Goal: Navigation & Orientation: Find specific page/section

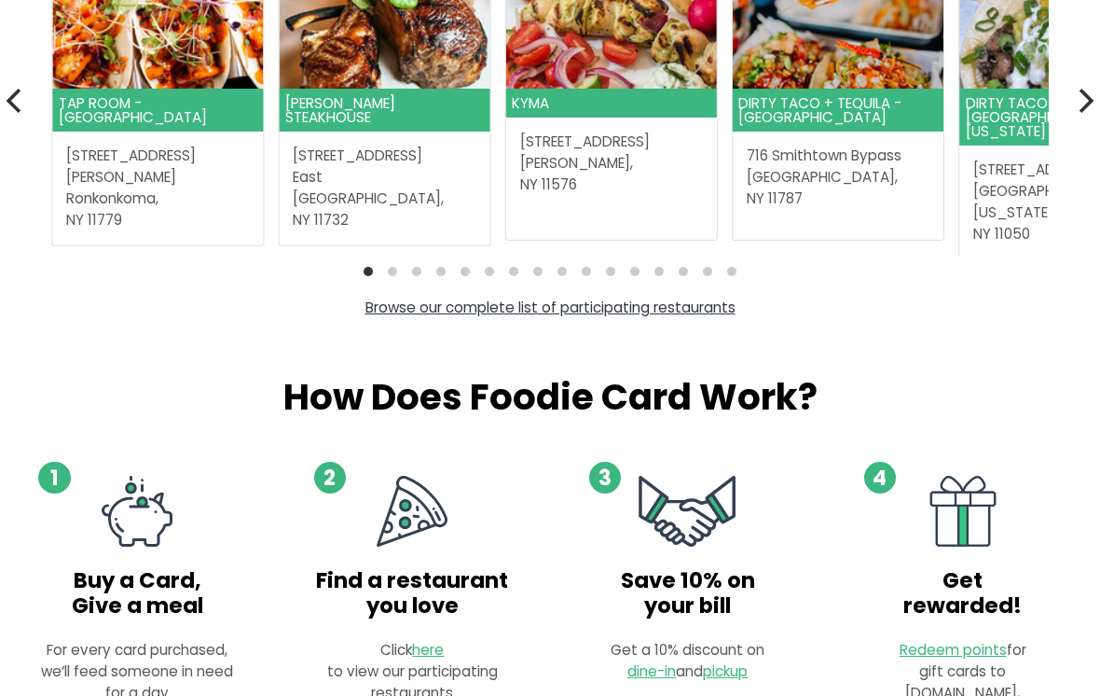
scroll to position [645, 0]
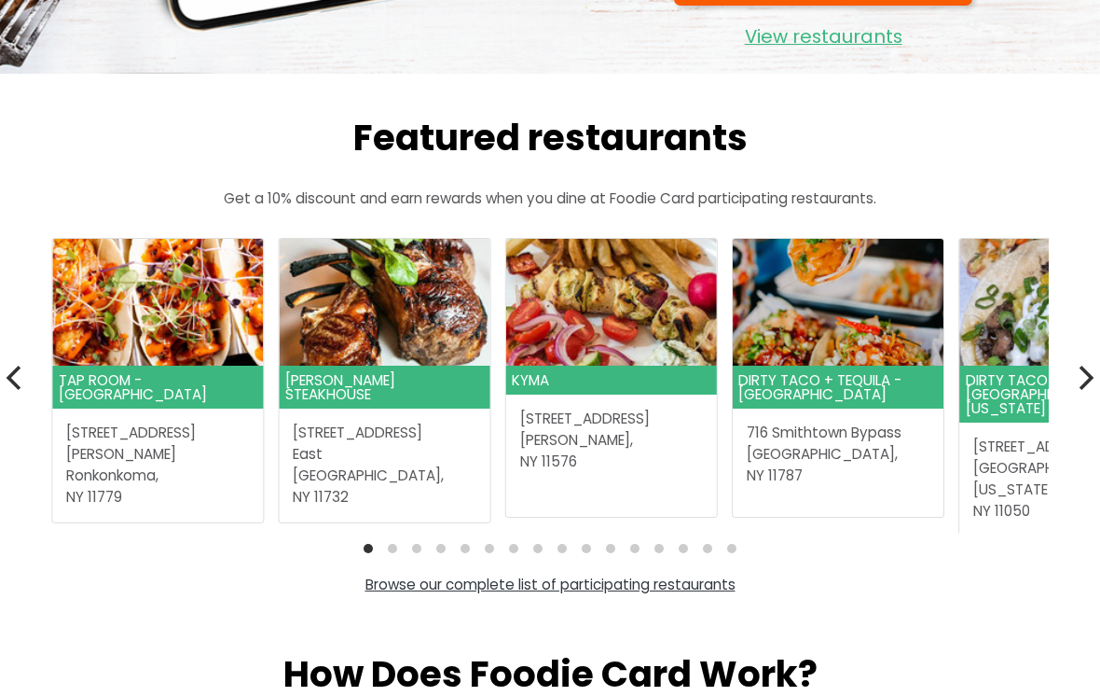
click at [1079, 379] on icon "Next" at bounding box center [1084, 378] width 24 height 24
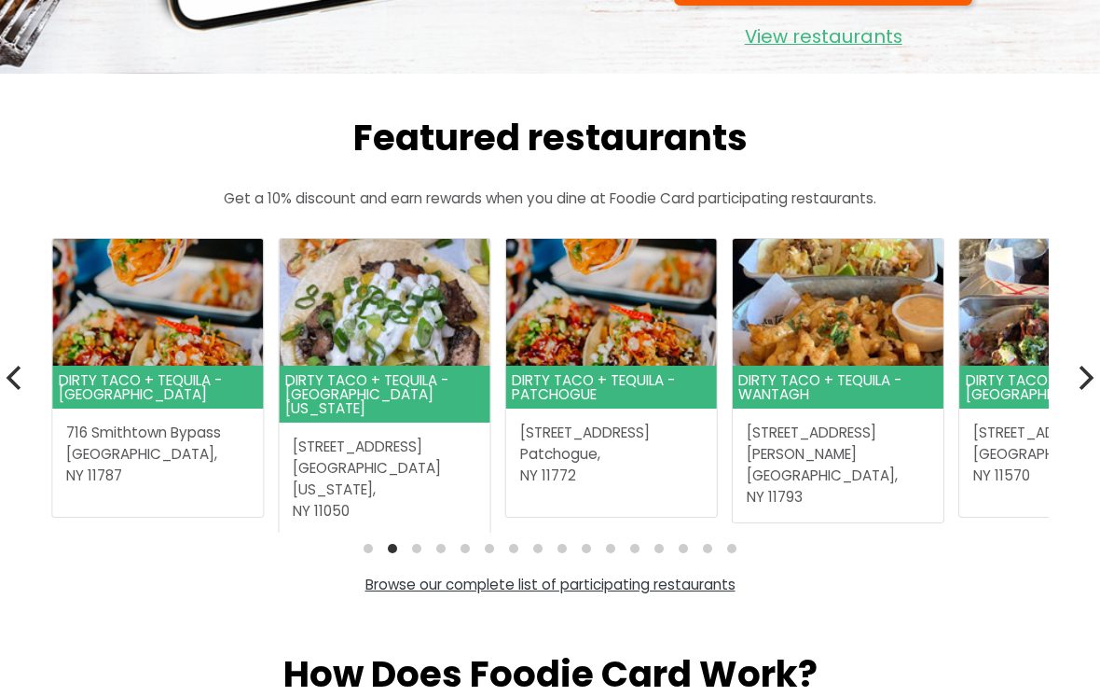
click at [1085, 380] on icon "Next" at bounding box center [1087, 378] width 15 height 24
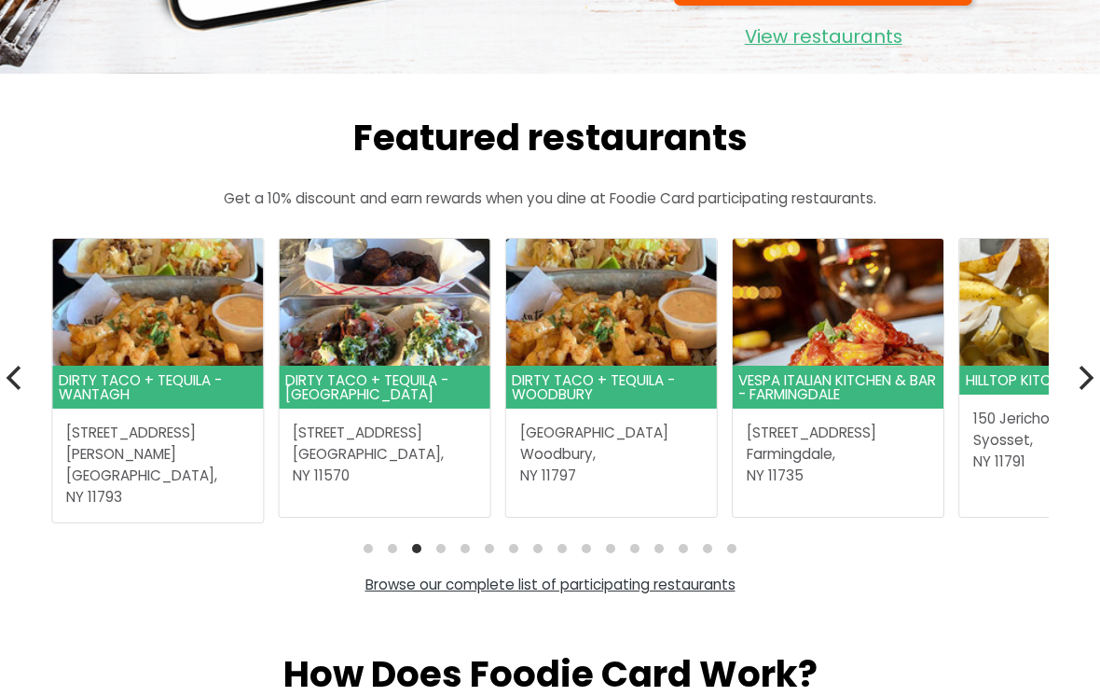
click at [1094, 374] on icon "Next" at bounding box center [1084, 378] width 24 height 24
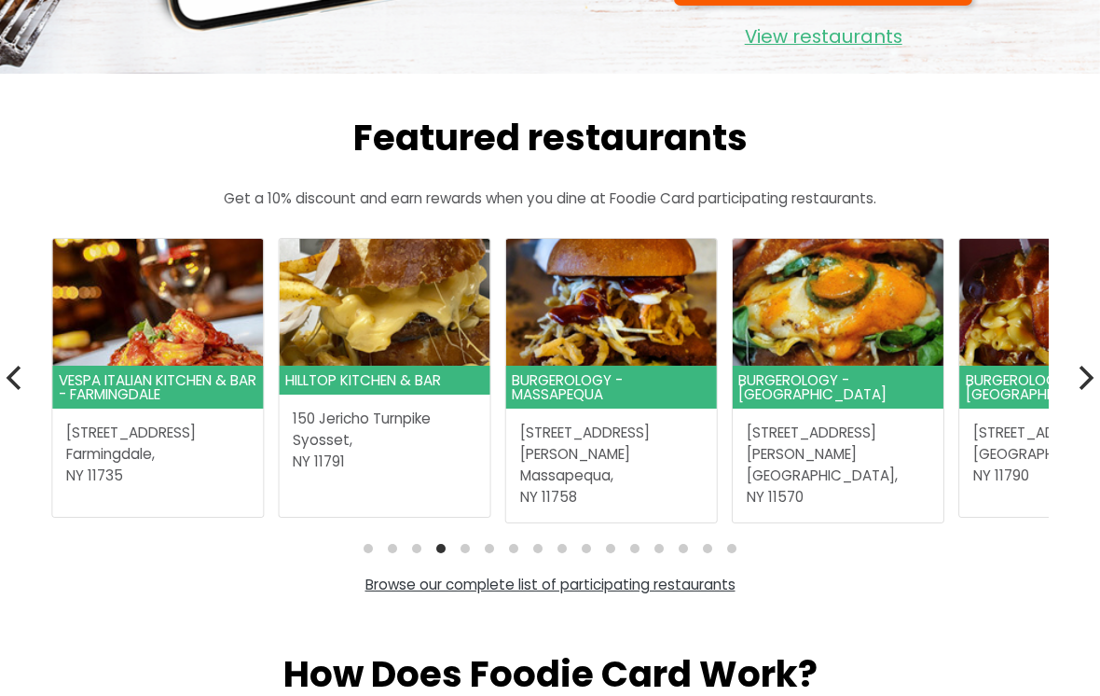
click at [1090, 380] on icon "Next" at bounding box center [1084, 378] width 24 height 24
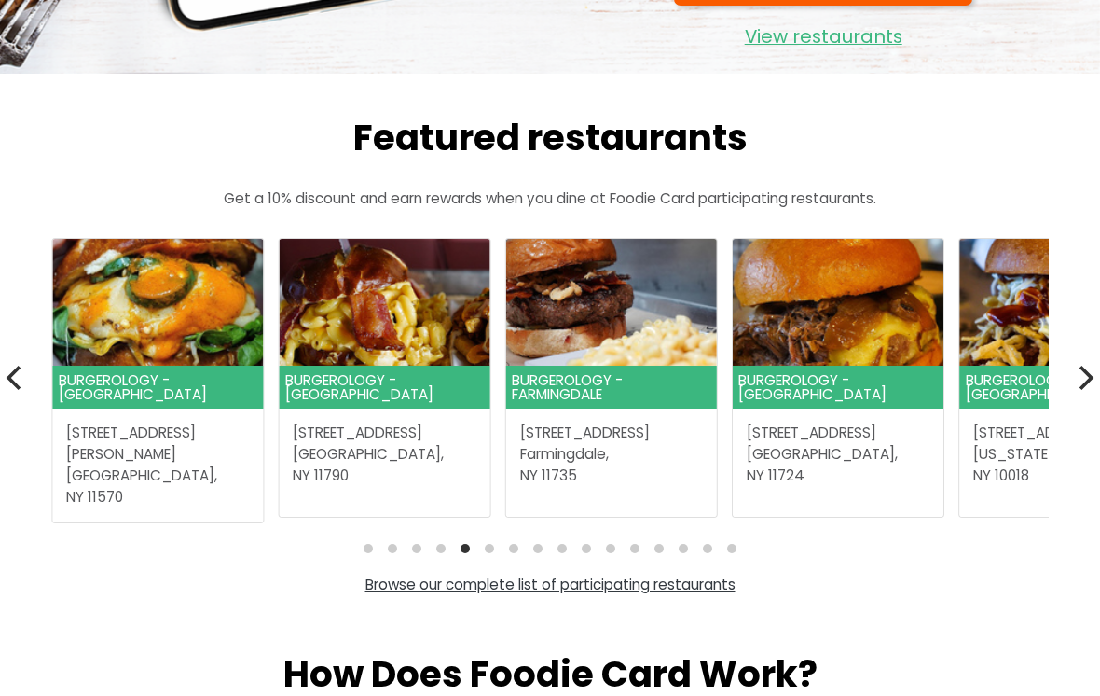
click at [1072, 376] on icon "Next" at bounding box center [1084, 378] width 24 height 24
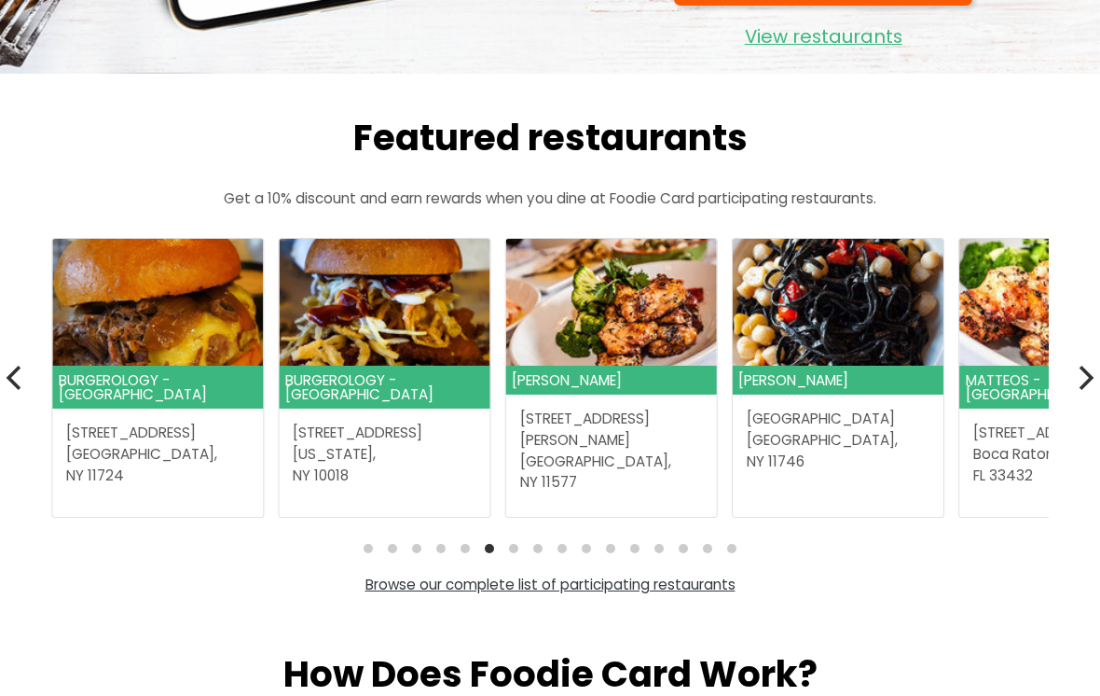
click at [866, 313] on img at bounding box center [838, 303] width 211 height 128
click at [1095, 370] on icon "Next" at bounding box center [1084, 378] width 24 height 24
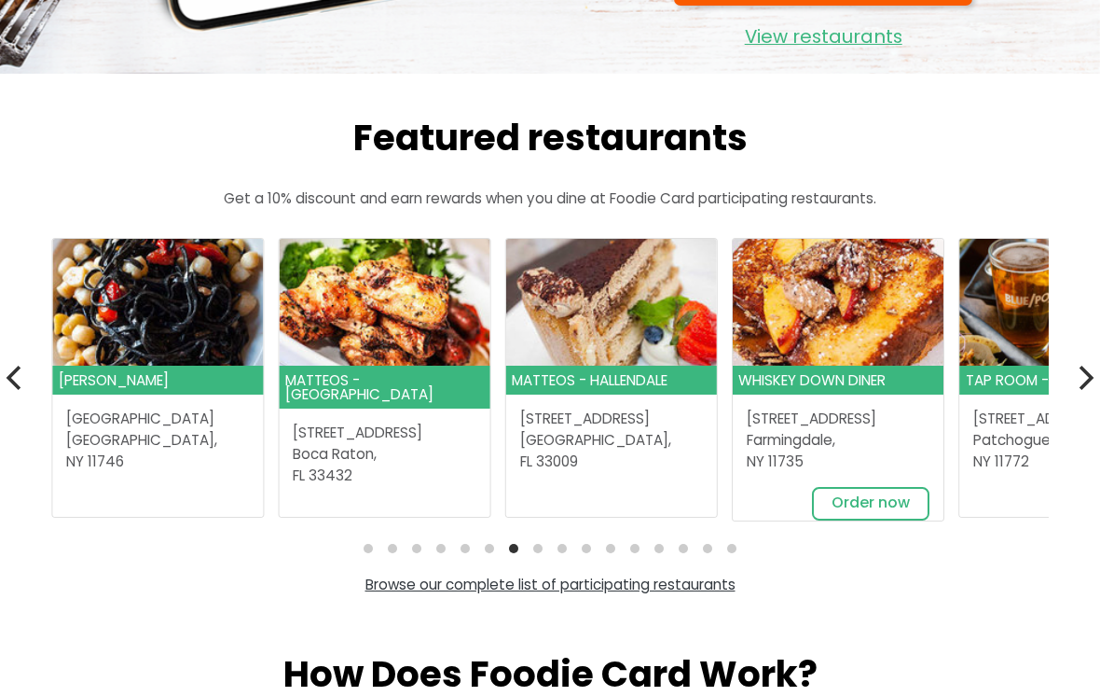
click at [1080, 382] on icon "Next" at bounding box center [1084, 378] width 24 height 24
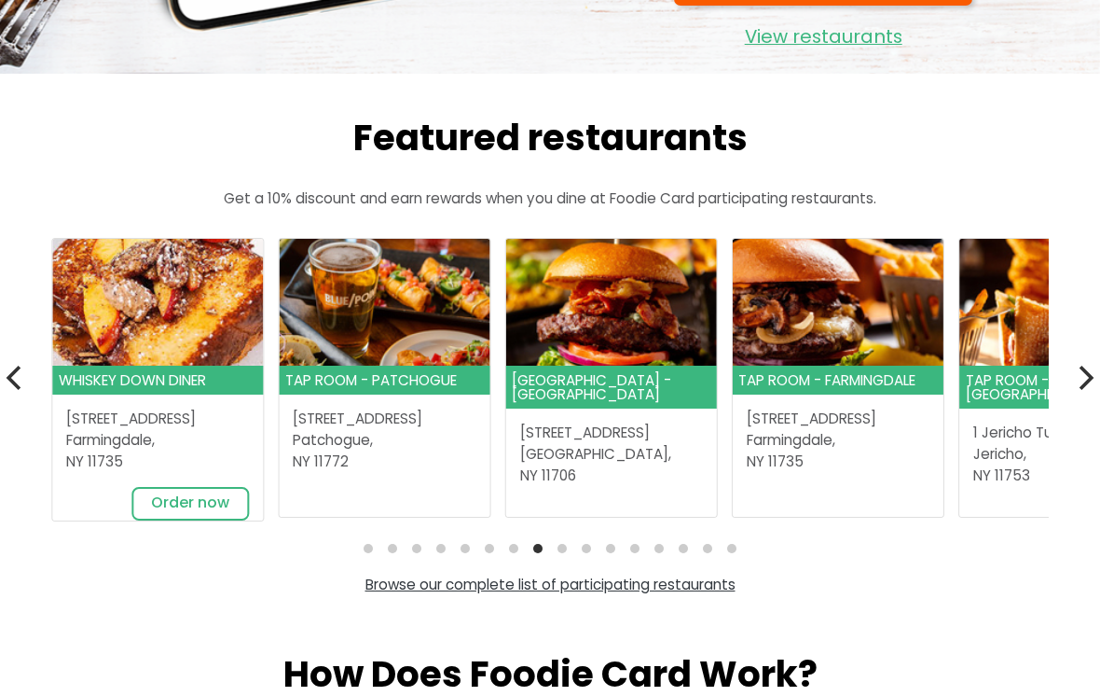
click at [1074, 367] on icon "Next" at bounding box center [1084, 378] width 24 height 24
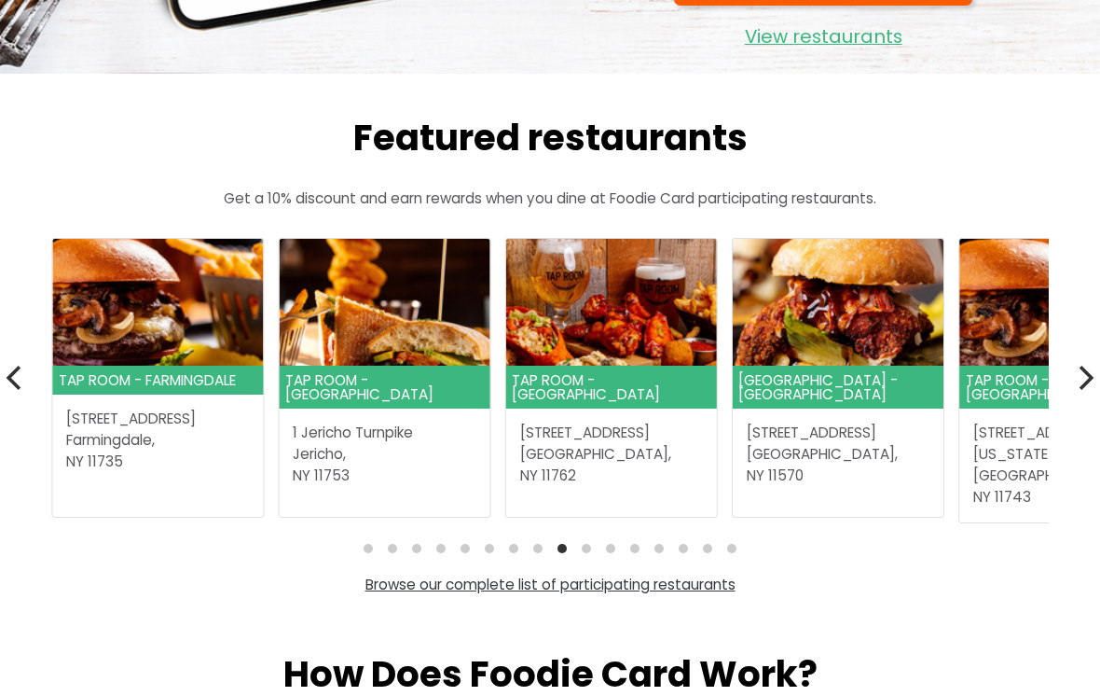
click at [1072, 368] on icon "Next" at bounding box center [1084, 378] width 24 height 24
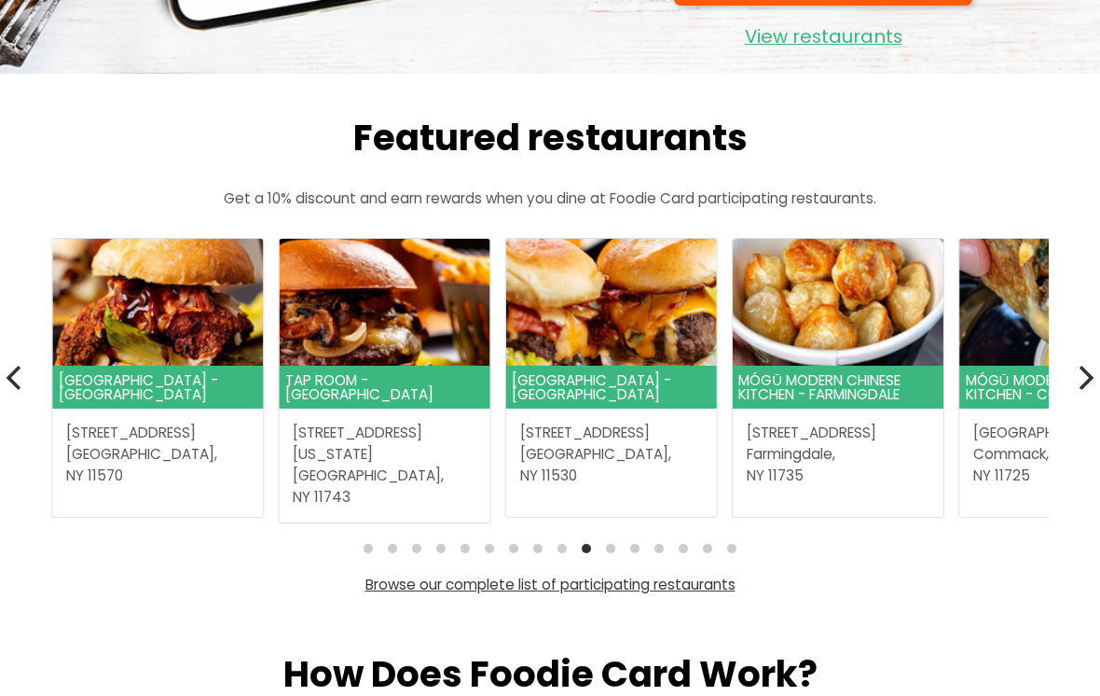
click at [1098, 378] on button "Next" at bounding box center [1084, 377] width 41 height 41
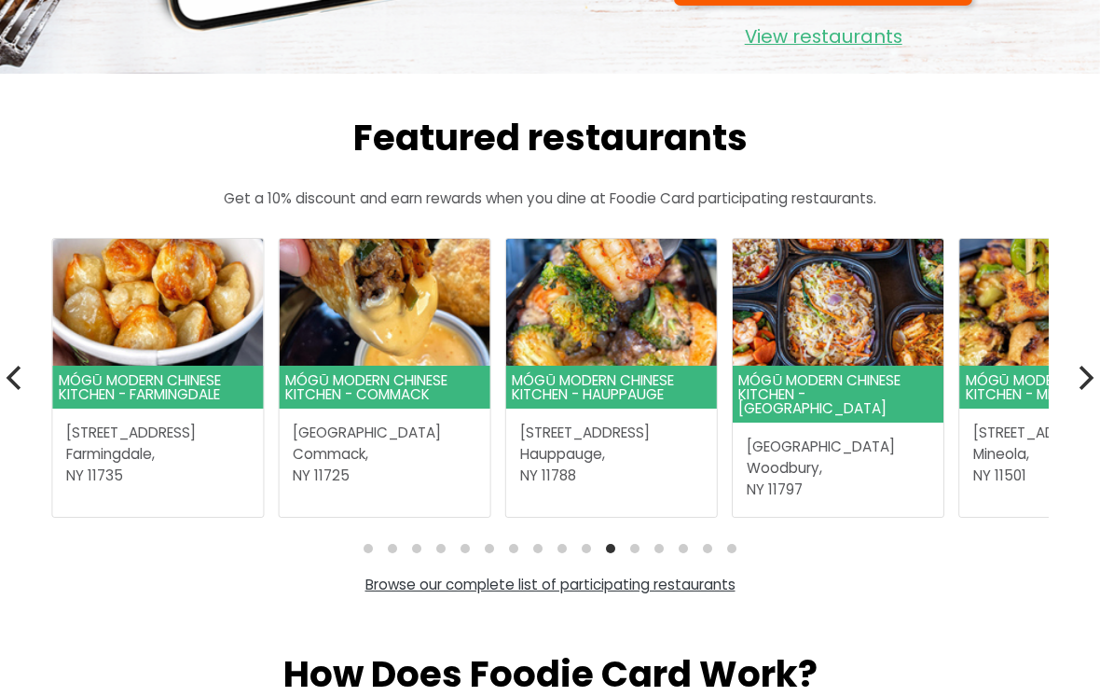
click at [1090, 366] on icon "Next" at bounding box center [1084, 378] width 24 height 24
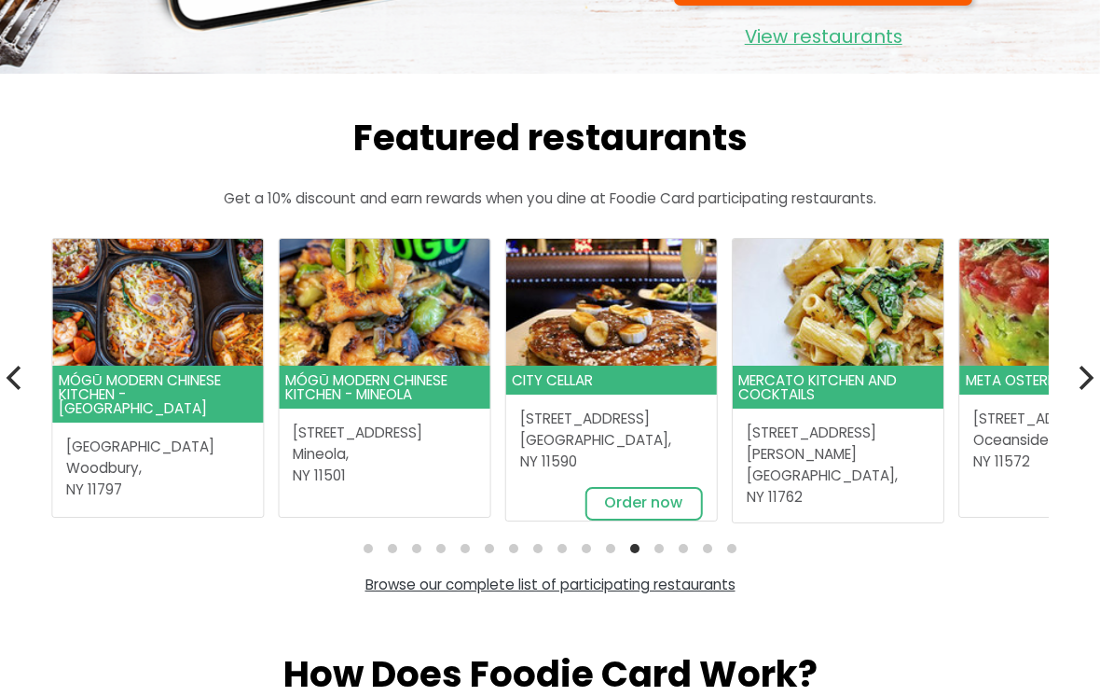
click at [1077, 383] on icon "Next" at bounding box center [1084, 378] width 24 height 24
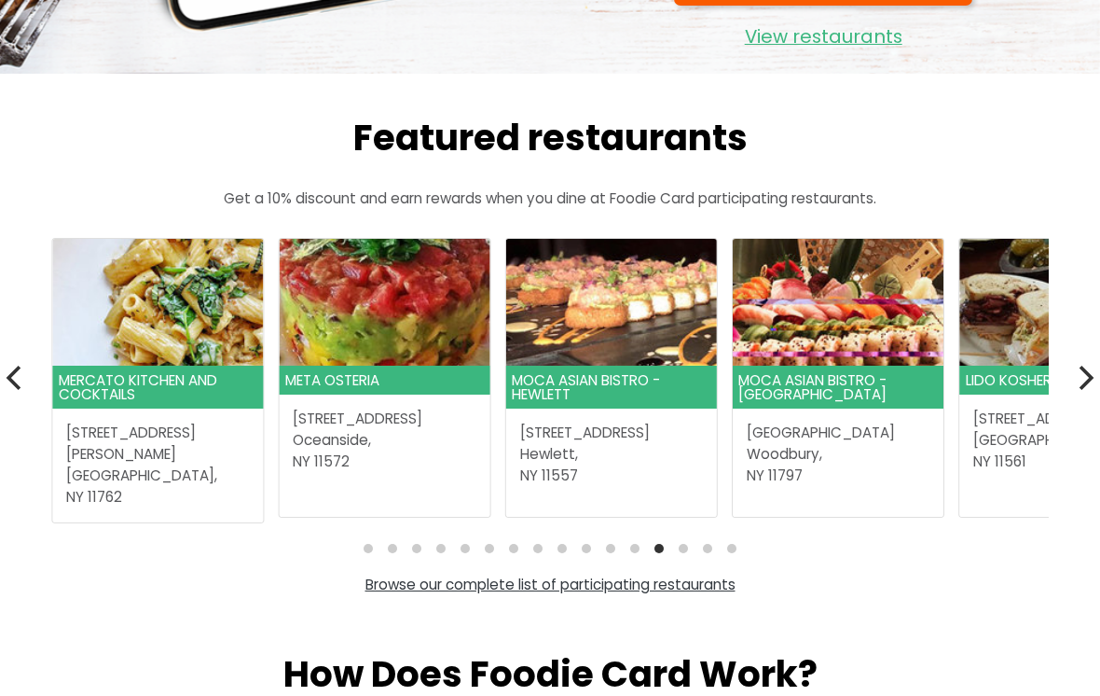
click at [1090, 380] on icon "Next" at bounding box center [1084, 378] width 24 height 24
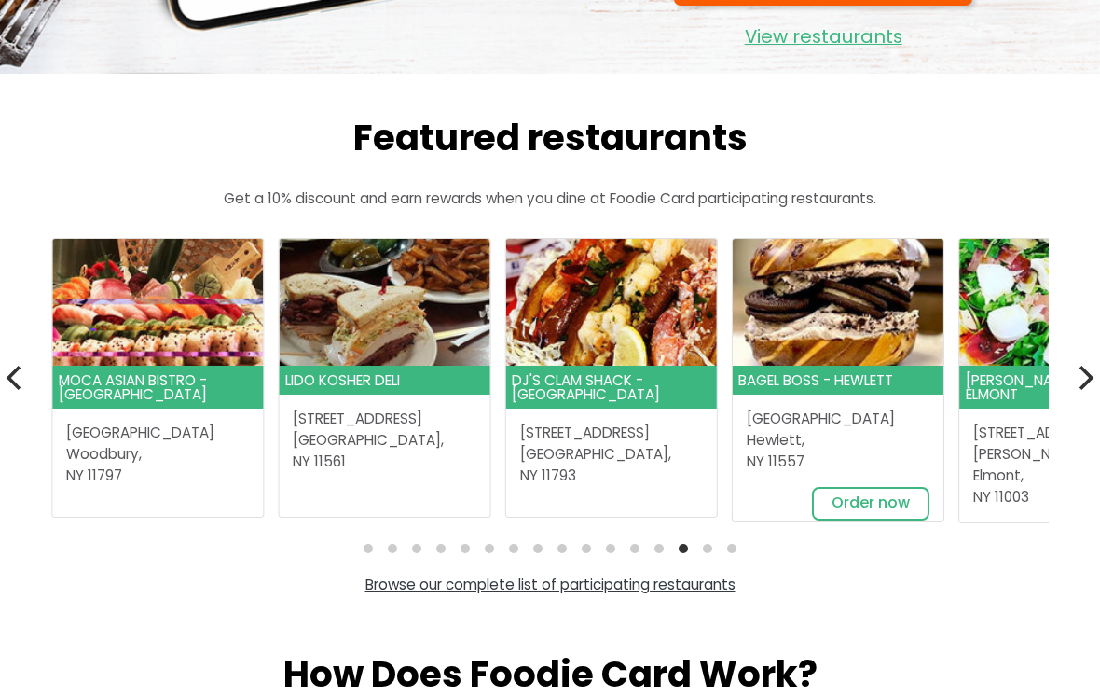
click at [1073, 372] on icon "Next" at bounding box center [1084, 378] width 24 height 24
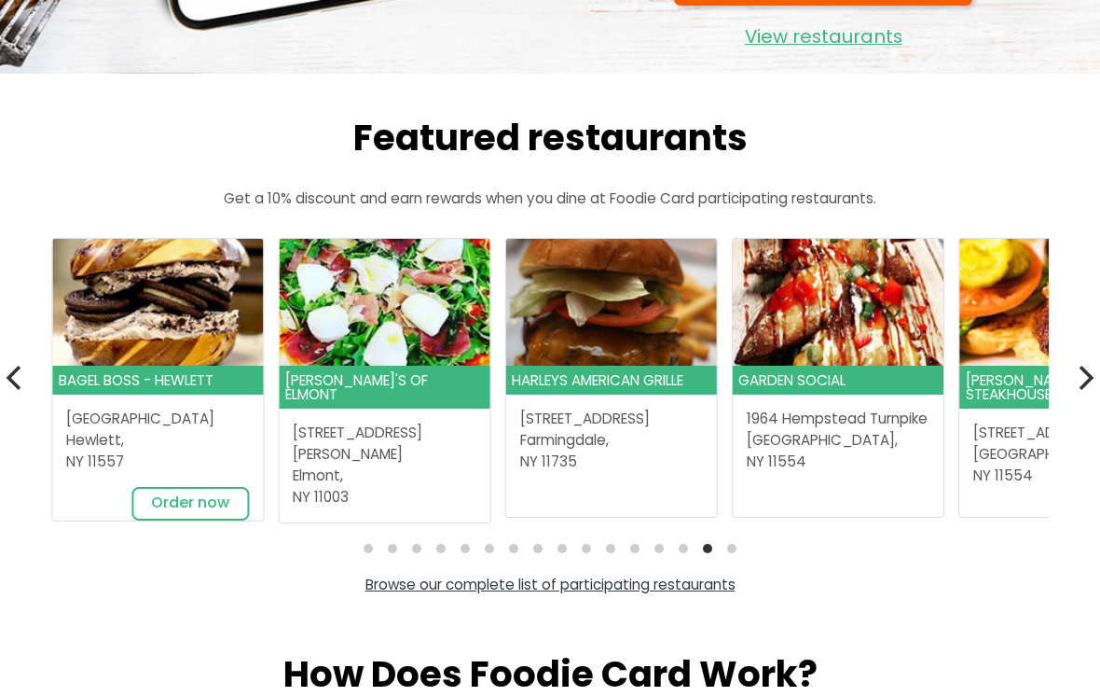
click at [1092, 387] on button "Next" at bounding box center [1084, 377] width 41 height 41
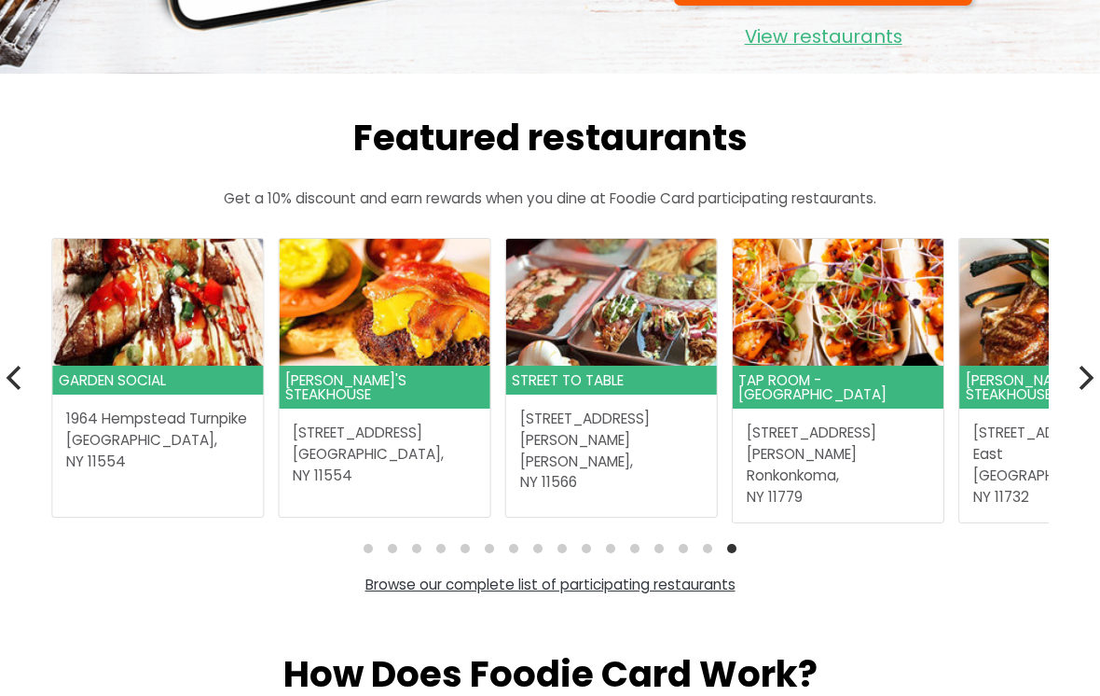
click at [1087, 372] on icon "Next" at bounding box center [1084, 378] width 24 height 24
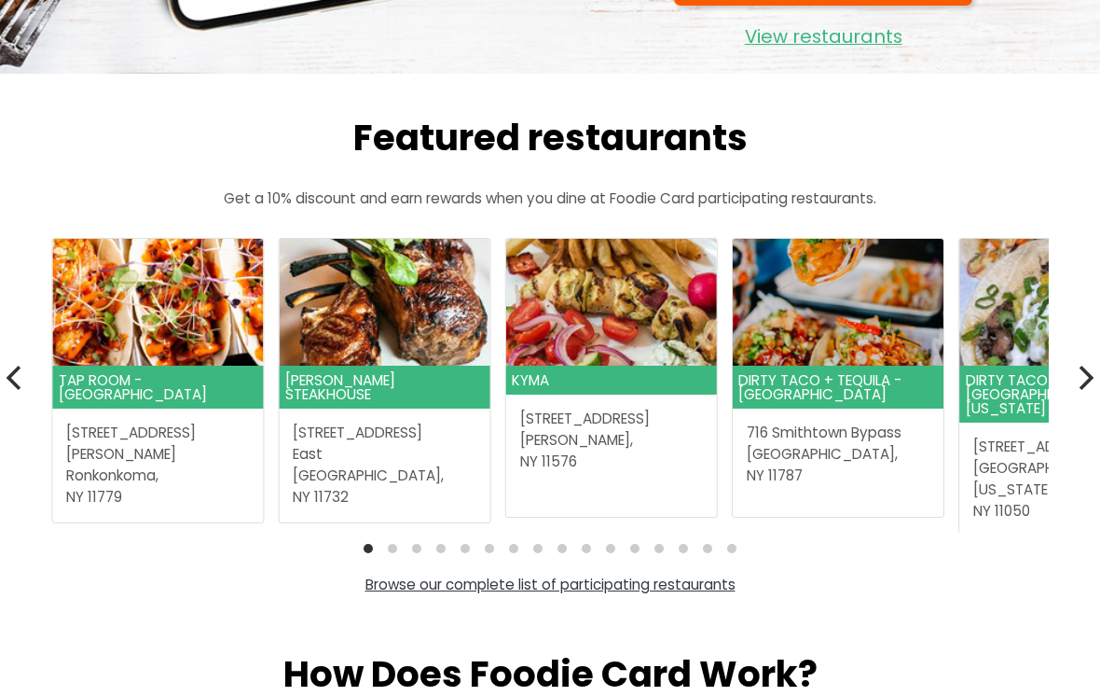
click at [1091, 367] on icon "Next" at bounding box center [1084, 378] width 24 height 24
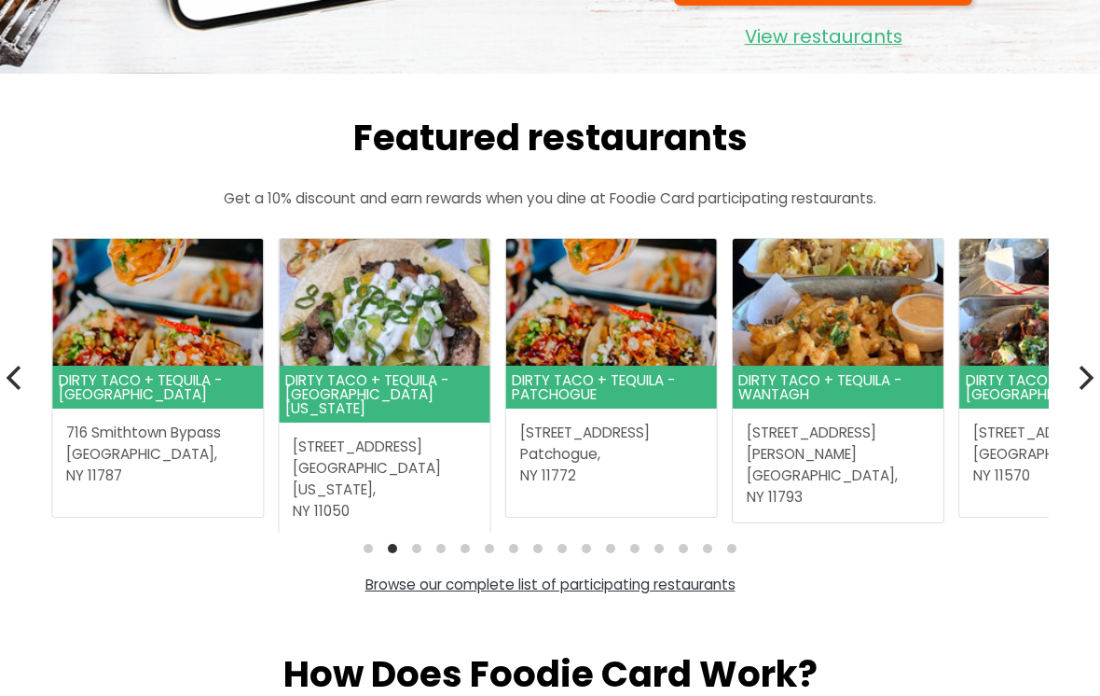
click at [1094, 357] on button "Next" at bounding box center [1084, 377] width 41 height 41
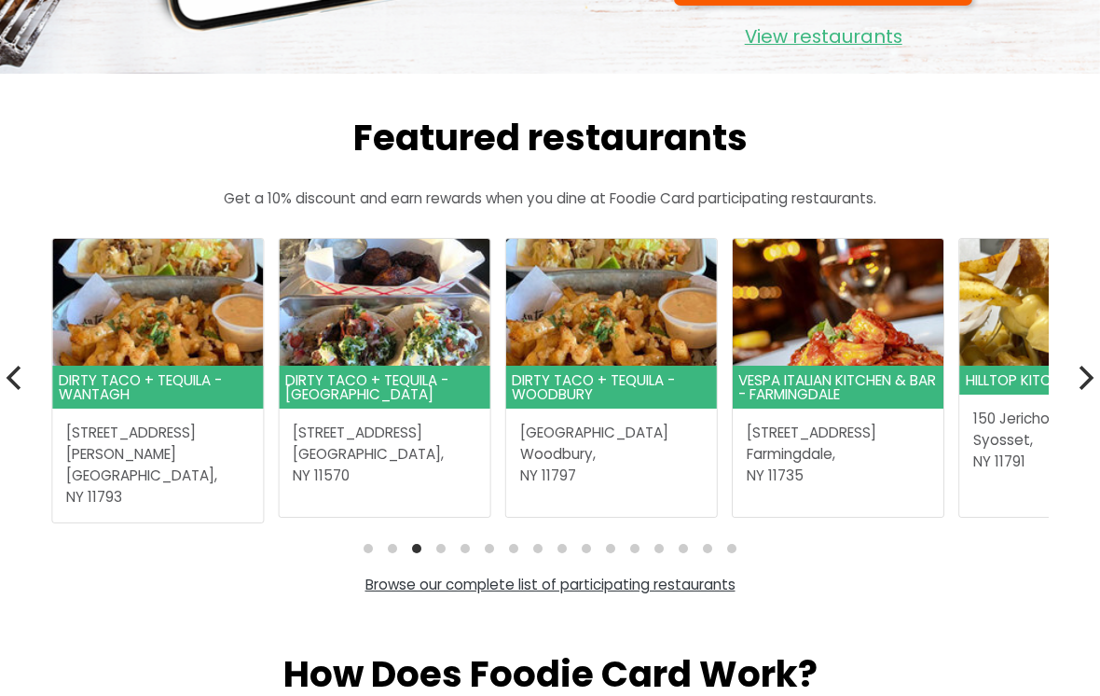
click at [1092, 366] on icon "Next" at bounding box center [1084, 378] width 24 height 24
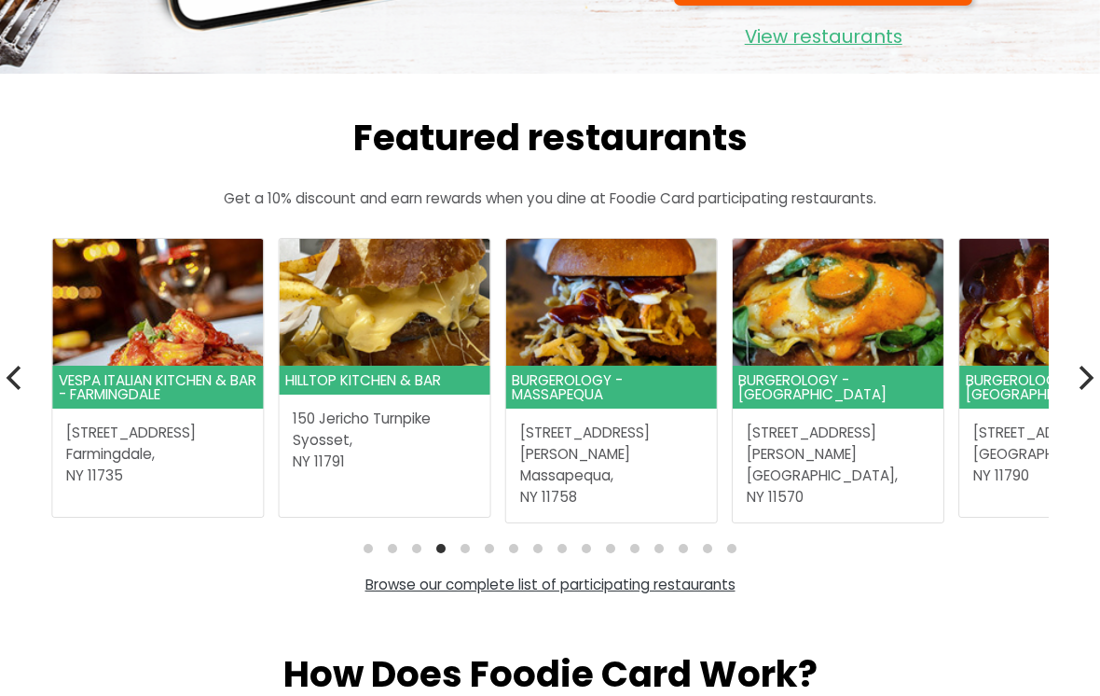
click at [1093, 370] on icon "Next" at bounding box center [1084, 378] width 24 height 24
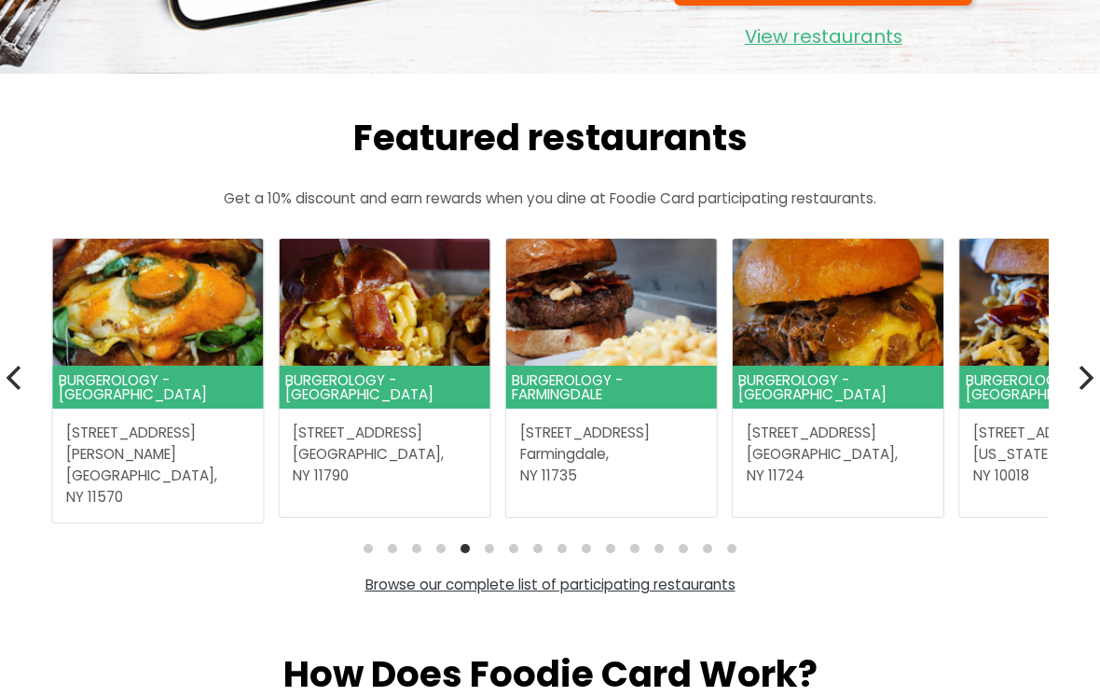
click at [439, 690] on h2 "How Does Foodie Card Work?" at bounding box center [550, 674] width 1072 height 43
